Goal: Information Seeking & Learning: Find contact information

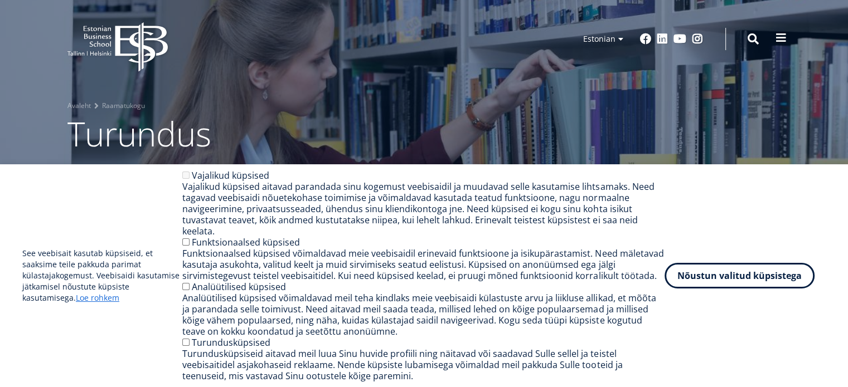
click at [787, 44] on button at bounding box center [781, 38] width 22 height 22
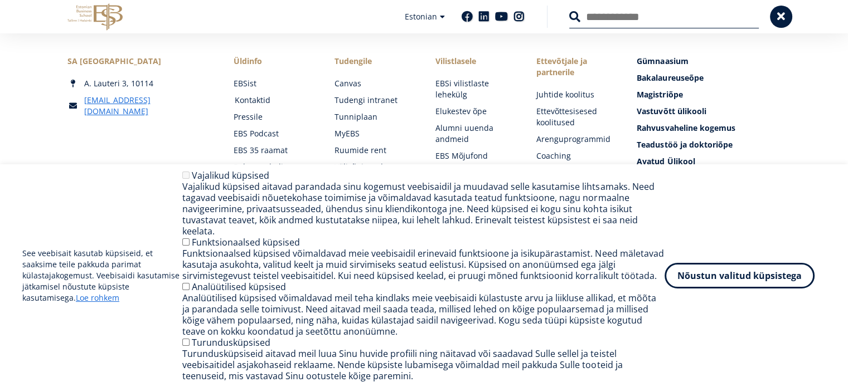
click at [264, 95] on link "Kontaktid" at bounding box center [274, 100] width 79 height 11
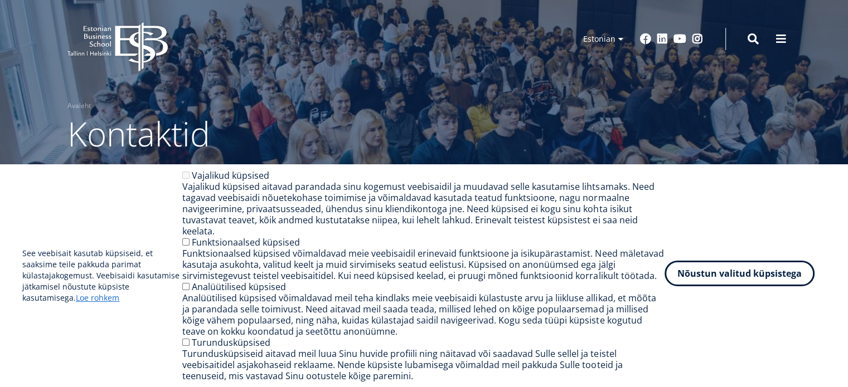
click at [732, 285] on button "Nõustun valitud küpsistega" at bounding box center [739, 274] width 150 height 26
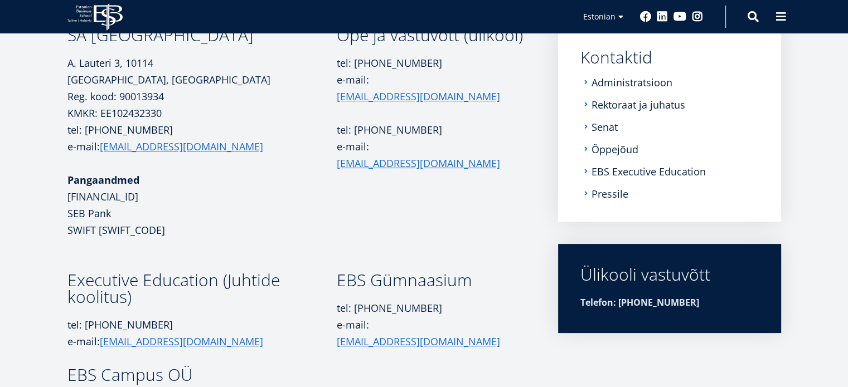
scroll to position [182, 0]
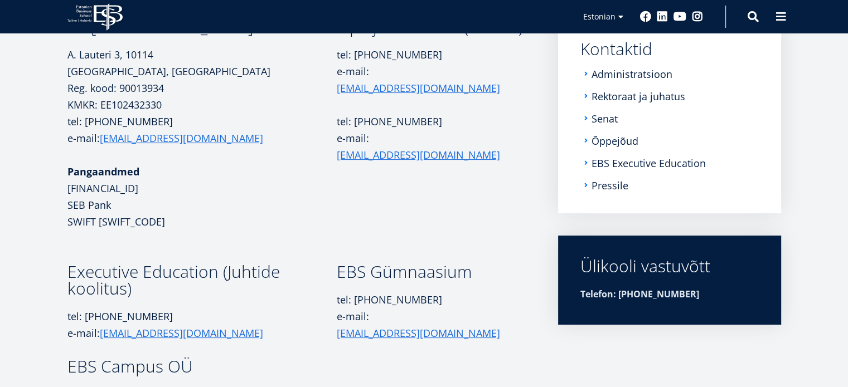
click at [473, 216] on td "Õpe ja vastuvõtt (ülikool) tel: +372 665 1325 e-mail: info@ebs.ee tel: +372 665…" at bounding box center [431, 140] width 189 height 245
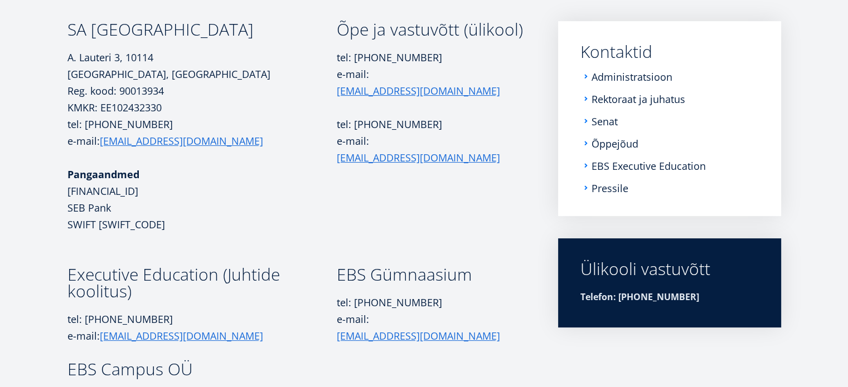
scroll to position [157, 0]
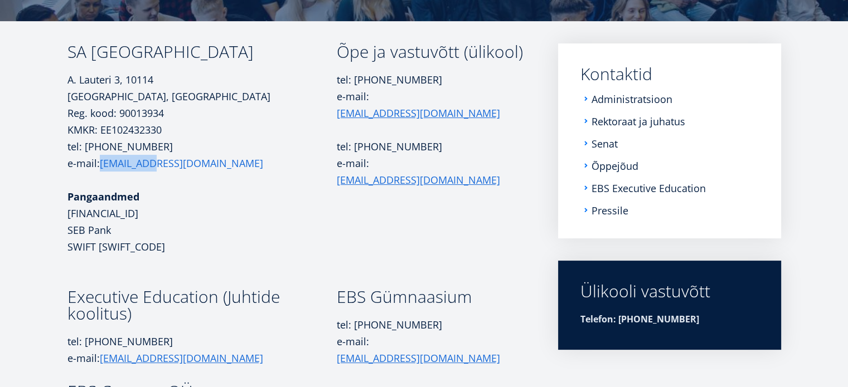
drag, startPoint x: 161, startPoint y: 161, endPoint x: 102, endPoint y: 162, distance: 59.1
click at [102, 162] on p "tel: +372 665 1300 e-mail: ebs@ebs.ee" at bounding box center [201, 154] width 269 height 33
copy link "[EMAIL_ADDRESS][DOMAIN_NAME]"
